Goal: Task Accomplishment & Management: Manage account settings

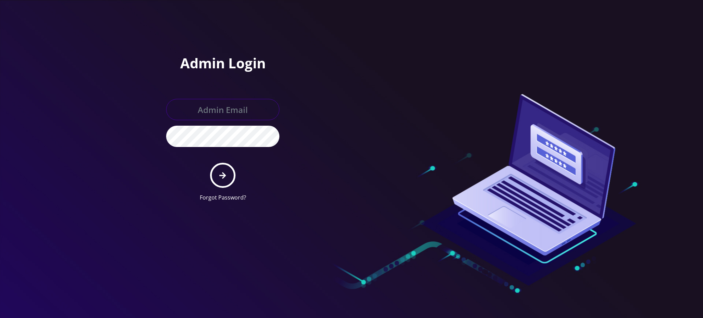
type input "rochelle@teltik.com"
drag, startPoint x: 219, startPoint y: 174, endPoint x: 220, endPoint y: 170, distance: 3.9
click at [219, 174] on button "submit" at bounding box center [222, 175] width 25 height 25
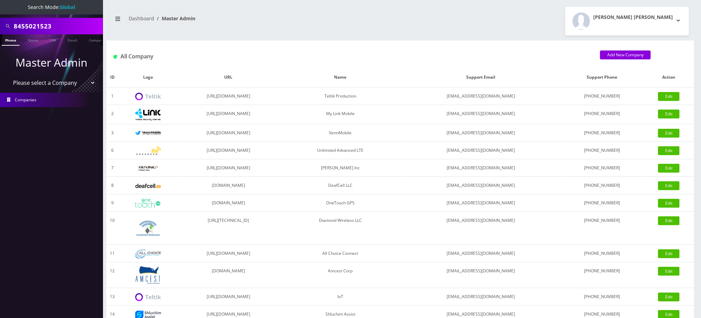
drag, startPoint x: 64, startPoint y: 24, endPoint x: 0, endPoint y: -16, distance: 76.0
click at [0, 0] on html "Search Mode: Global 8455021523 Phone Name SIM Email Company Customer Master Adm…" at bounding box center [350, 235] width 701 height 471
paste input "7184008838"
type input "7184008838"
click at [10, 42] on link "Phone" at bounding box center [11, 39] width 18 height 11
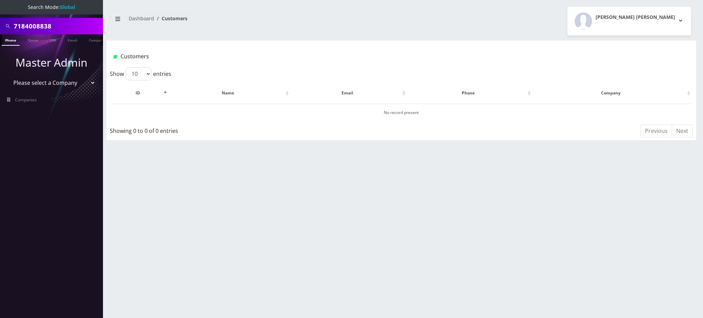
click at [10, 40] on link "Phone" at bounding box center [11, 39] width 18 height 11
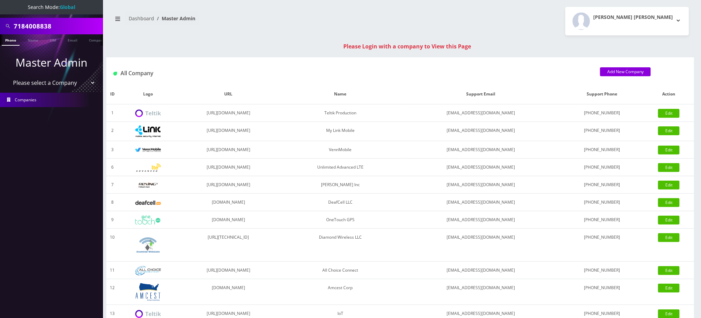
drag, startPoint x: 72, startPoint y: 25, endPoint x: 0, endPoint y: 27, distance: 72.1
click at [0, 27] on div "7184008838" at bounding box center [51, 26] width 103 height 16
paste input "929-559-097"
type input "9295590978"
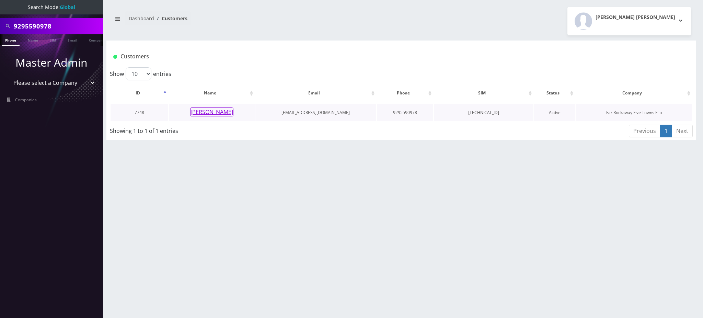
click at [222, 111] on button "[PERSON_NAME]" at bounding box center [211, 111] width 43 height 9
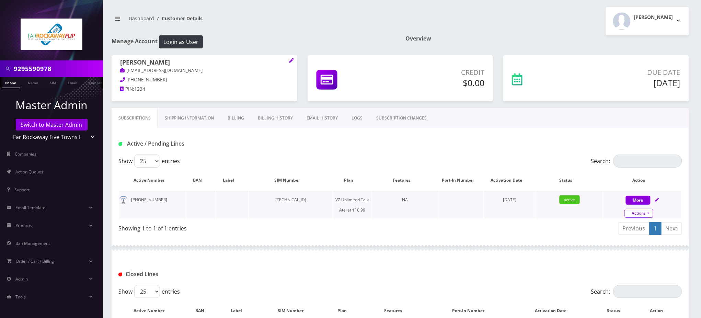
click at [651, 214] on link "Actions" at bounding box center [638, 213] width 28 height 9
select select "483"
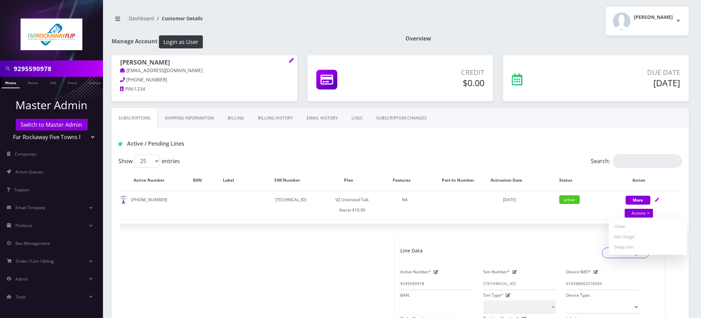
click at [358, 27] on nav "Dashboard Customer Details" at bounding box center [252, 21] width 283 height 20
